Goal: Task Accomplishment & Management: Manage account settings

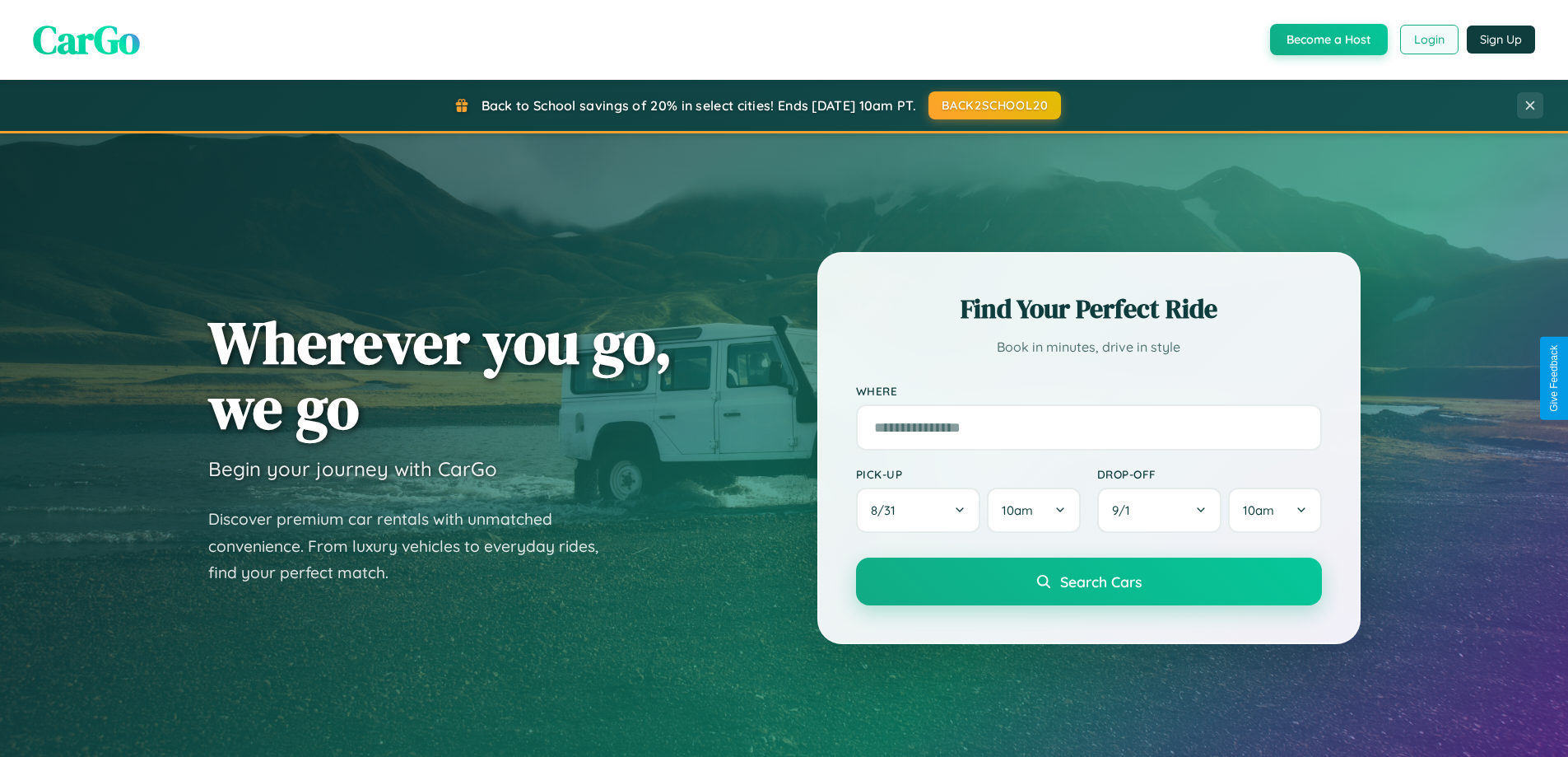
click at [1428, 40] on button "Login" at bounding box center [1429, 40] width 59 height 30
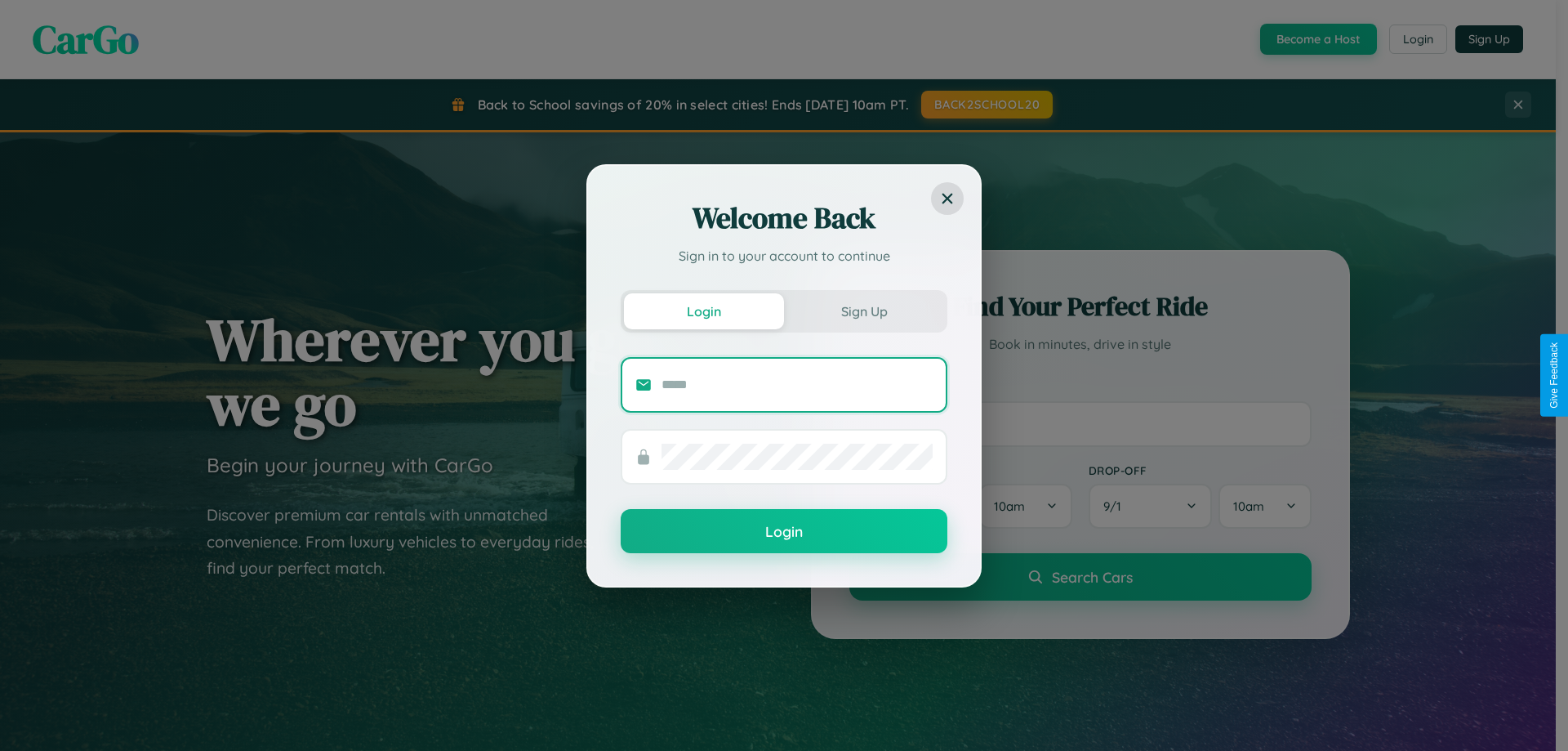
click at [797, 384] on input "text" at bounding box center [796, 384] width 271 height 26
type input "**********"
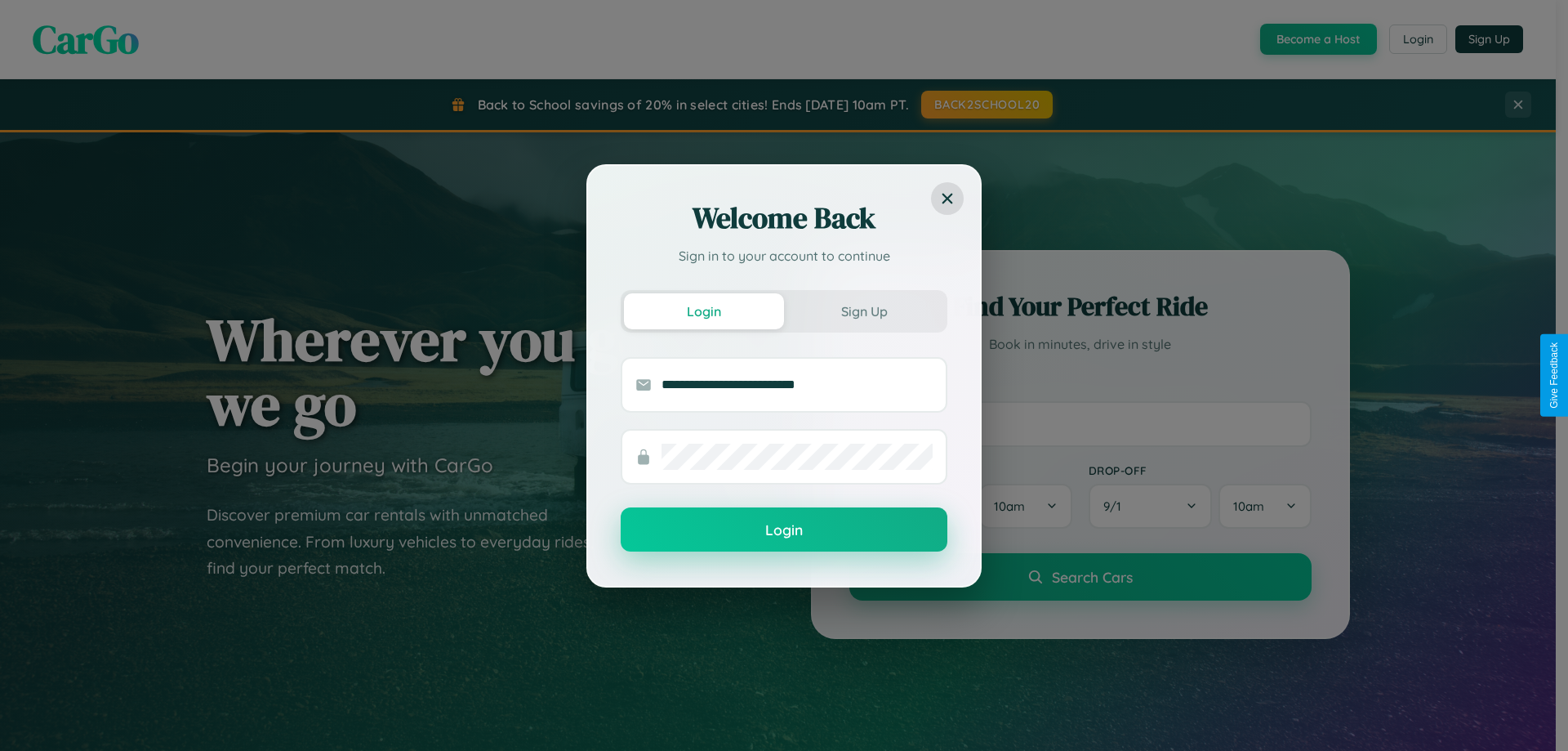
click at [784, 529] on button "Login" at bounding box center [784, 529] width 326 height 44
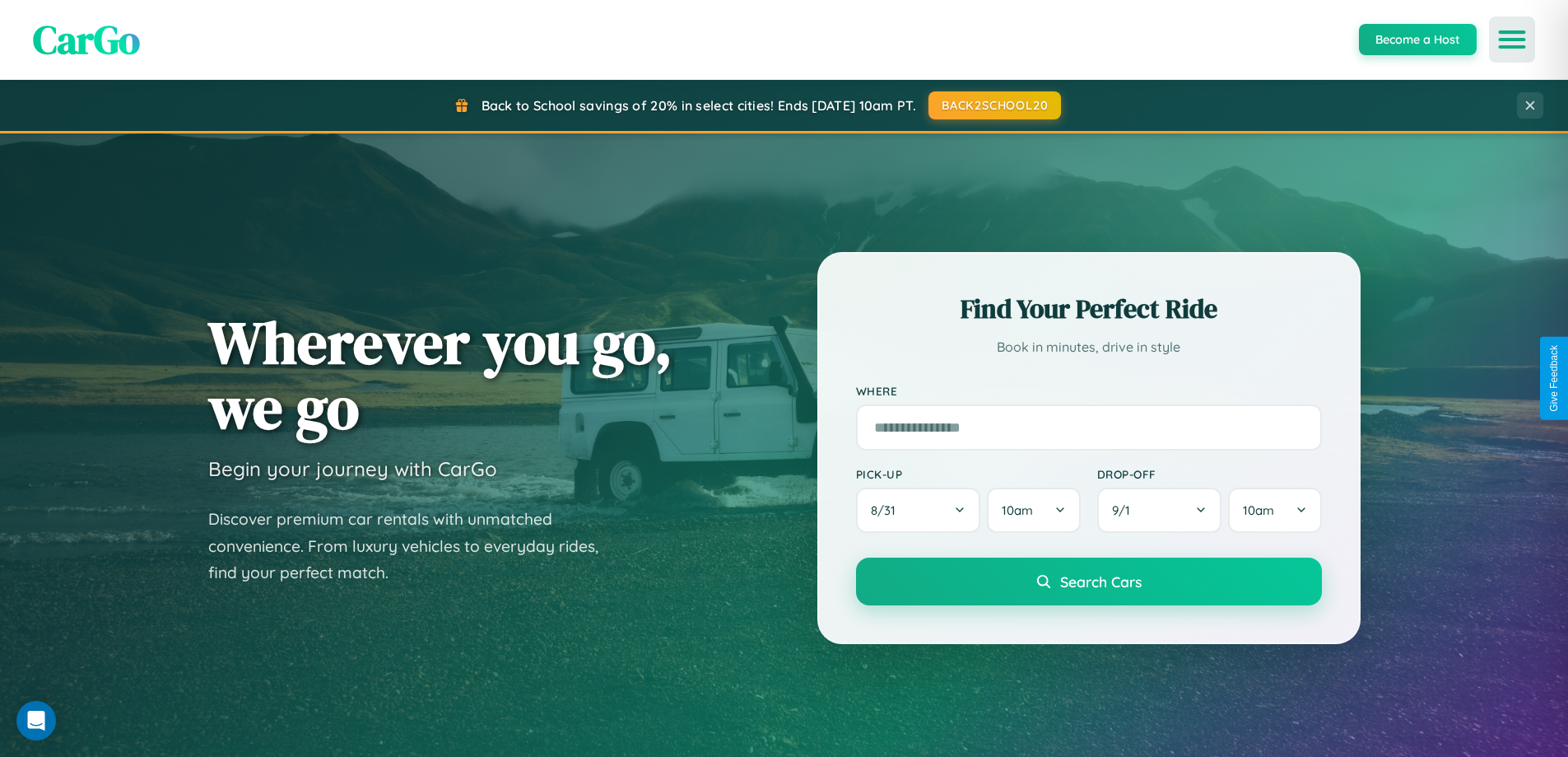
click at [1512, 40] on icon "Open menu" at bounding box center [1512, 39] width 24 height 14
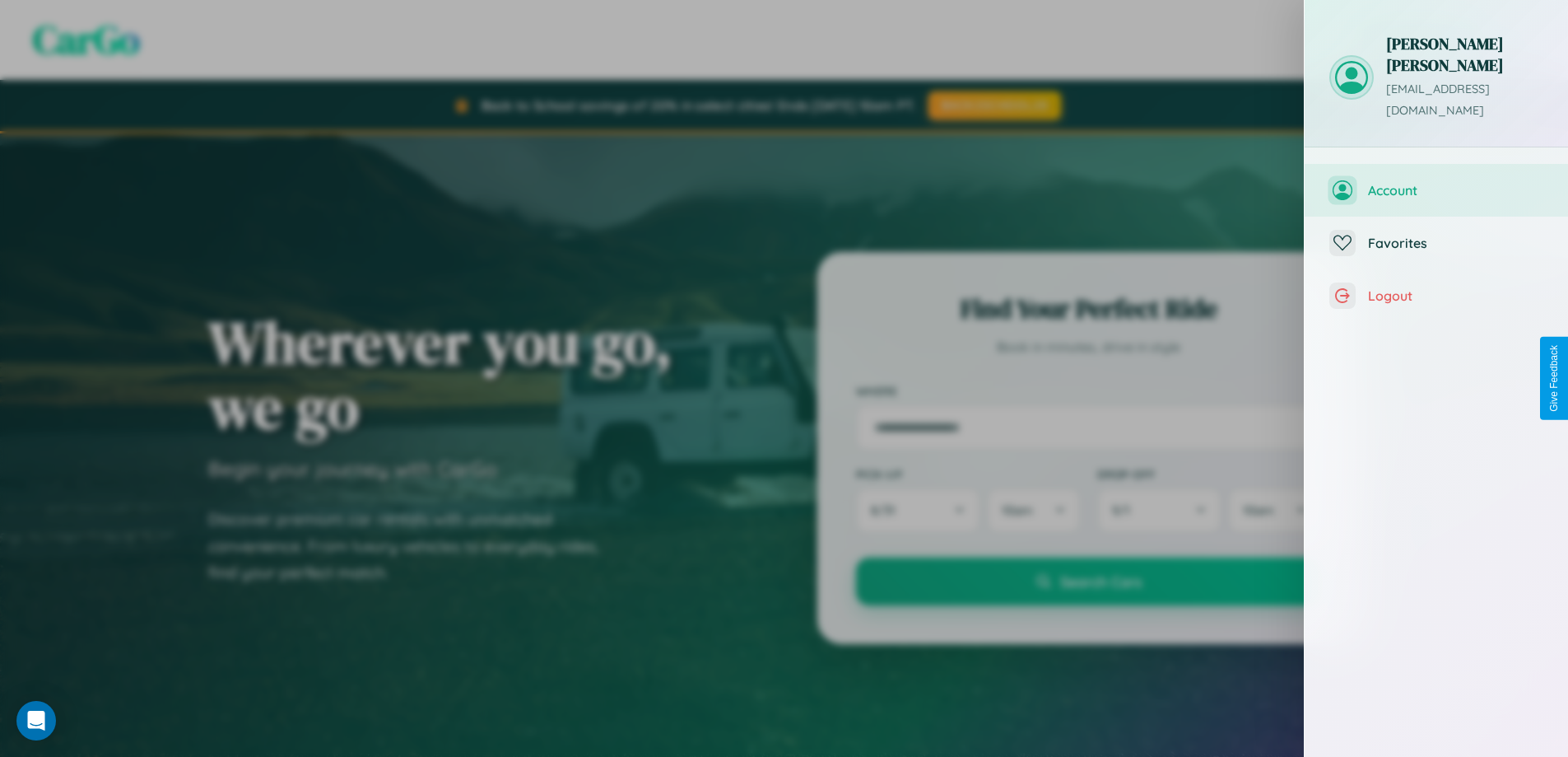
click at [1437, 182] on span "Account" at bounding box center [1456, 190] width 176 height 16
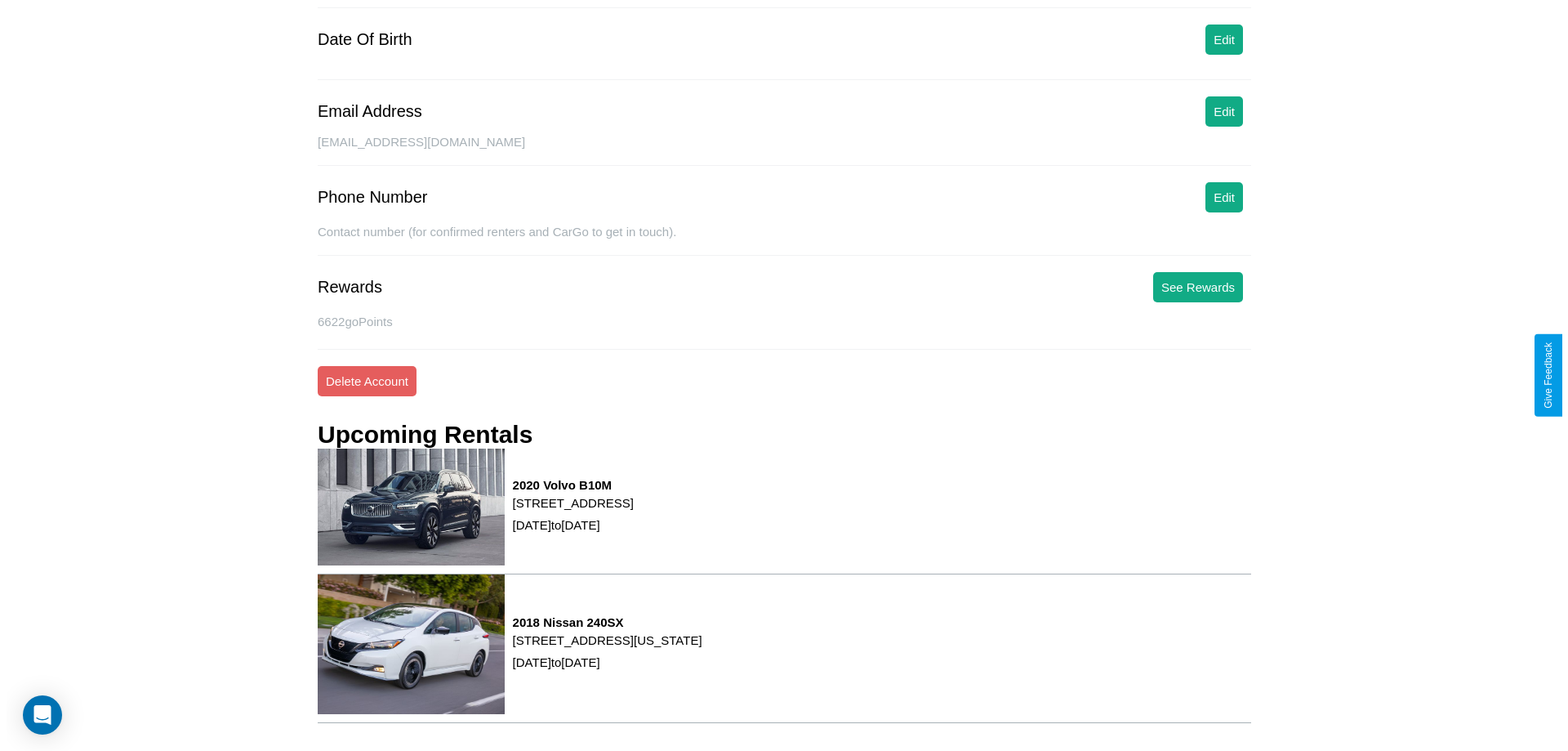
scroll to position [208, 0]
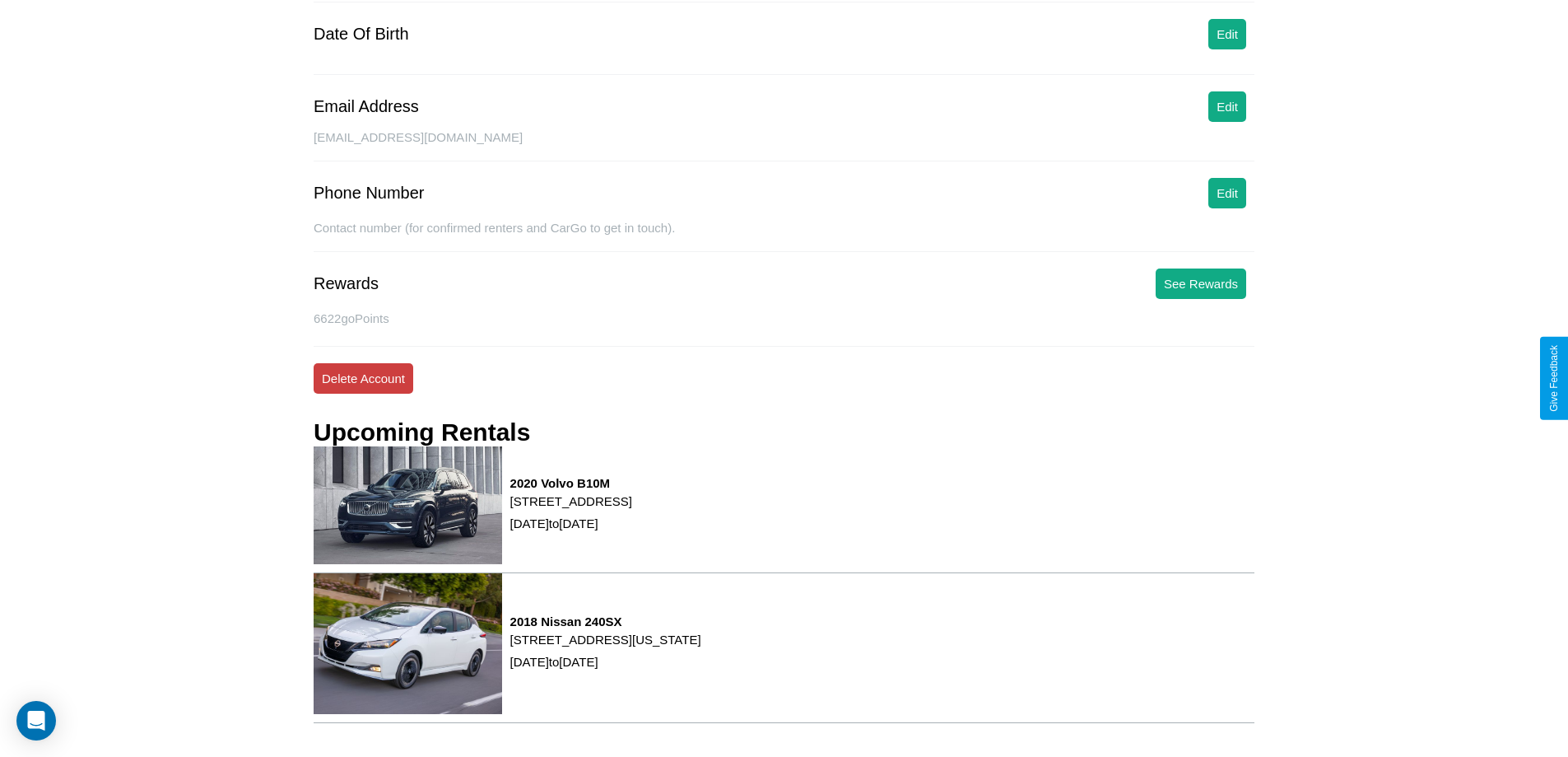
click at [363, 378] on button "Delete Account" at bounding box center [363, 378] width 99 height 31
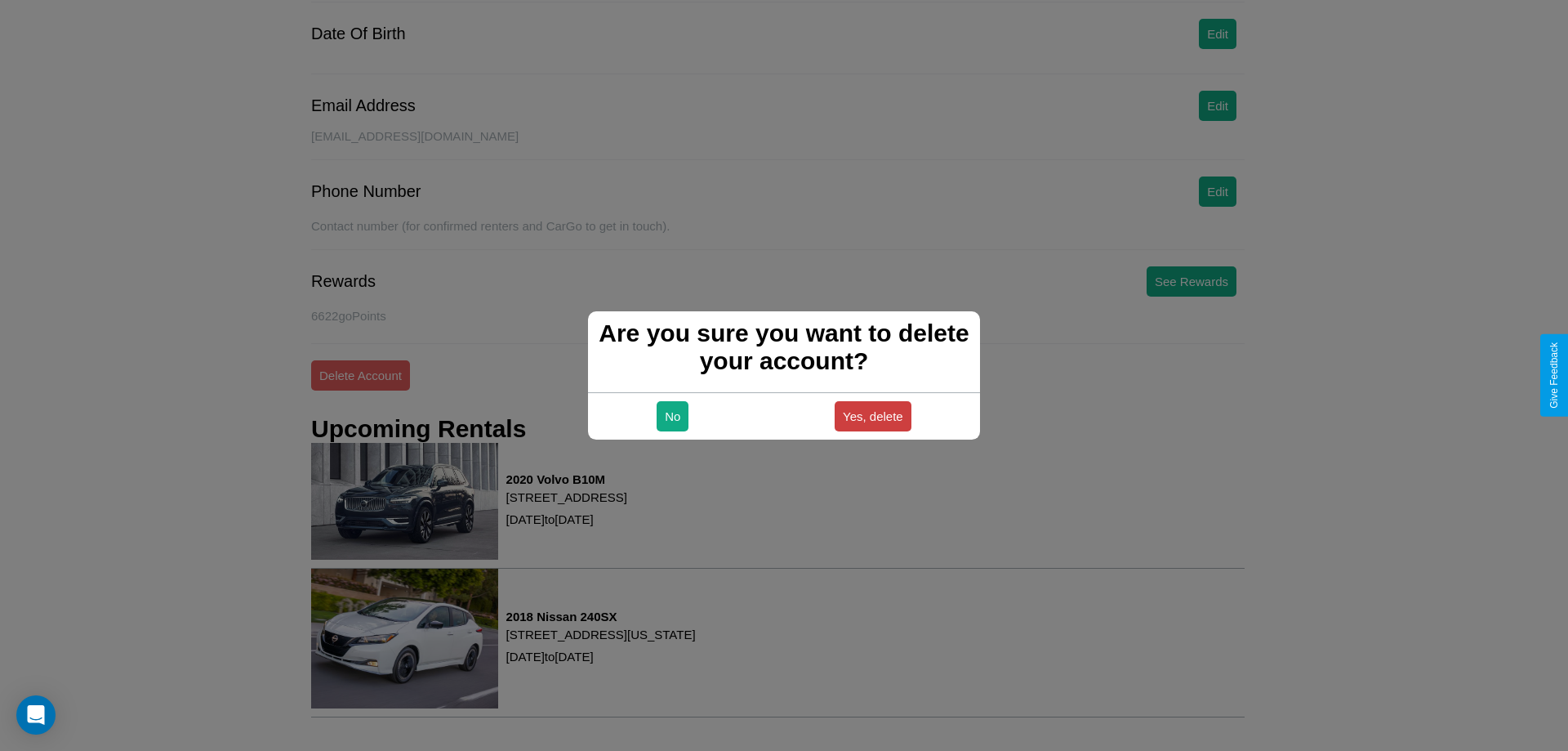
click at [872, 416] on button "Yes, delete" at bounding box center [872, 416] width 77 height 31
